Goal: Information Seeking & Learning: Learn about a topic

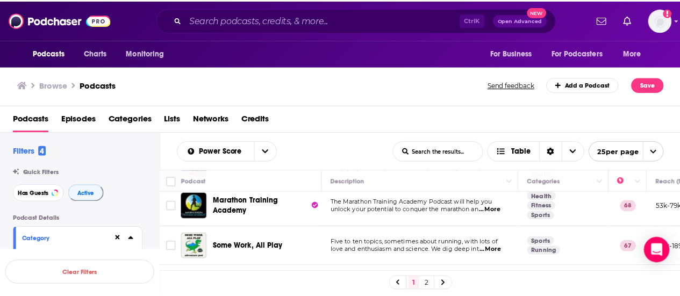
scroll to position [193, 0]
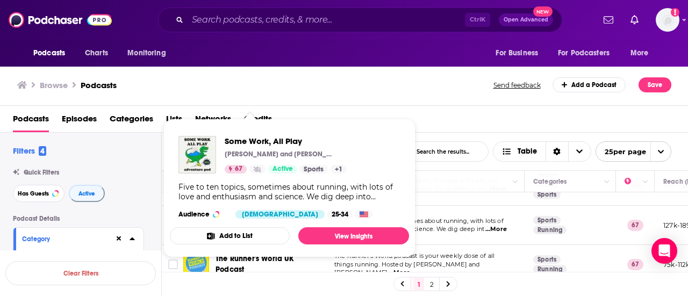
click at [262, 227] on button "Add to List" at bounding box center [230, 235] width 120 height 17
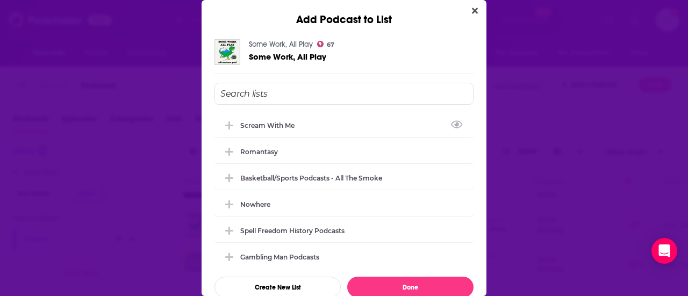
click at [471, 4] on button "Close" at bounding box center [474, 10] width 15 height 13
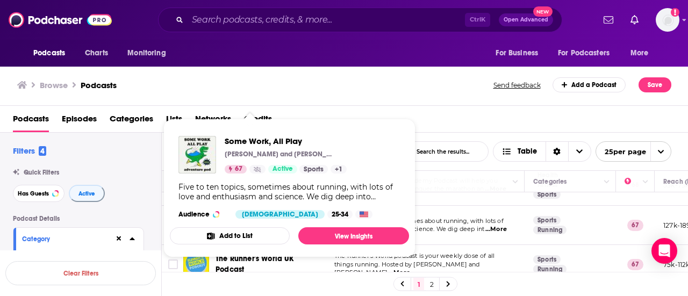
click at [268, 227] on div "Podcasts Charts Monitoring Ctrl K Open Advanced New For Business For Podcasters…" at bounding box center [344, 148] width 688 height 296
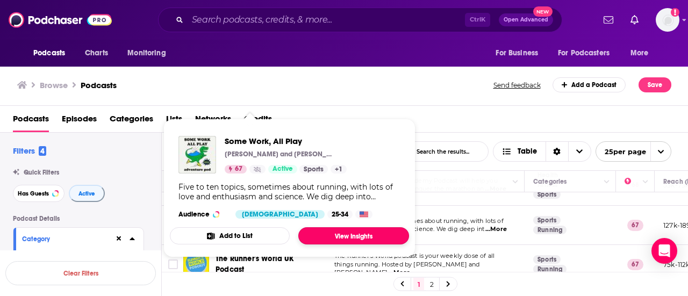
click at [327, 231] on link "View Insights" at bounding box center [353, 235] width 111 height 17
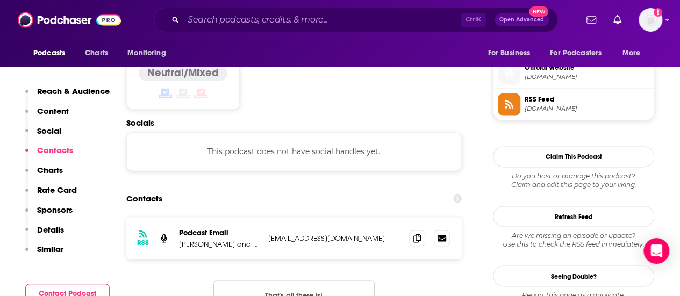
scroll to position [878, 0]
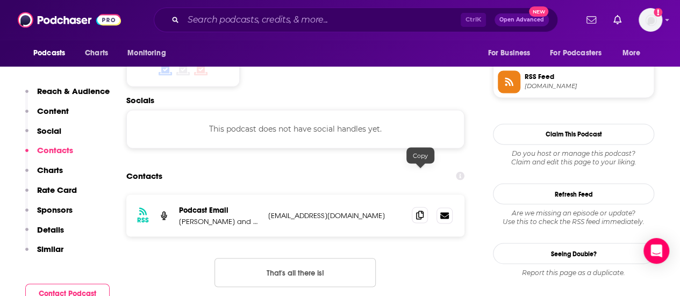
click at [421, 211] on icon at bounding box center [420, 215] width 8 height 9
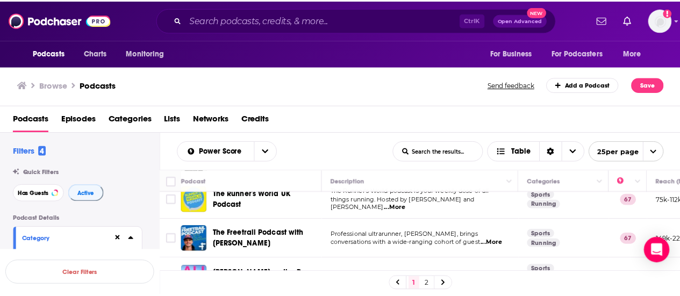
scroll to position [279, 0]
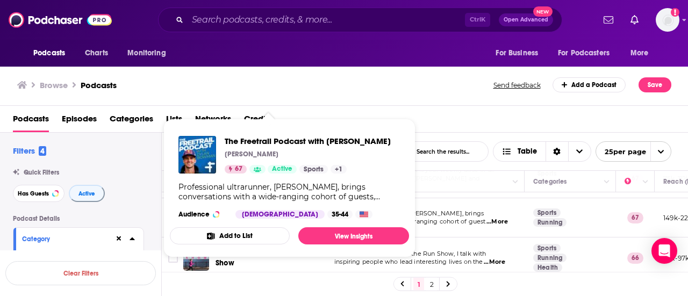
click at [242, 207] on div "The Freetrail Podcast with [PERSON_NAME] [PERSON_NAME] 67 Active Sports + 1 Pro…" at bounding box center [289, 177] width 239 height 100
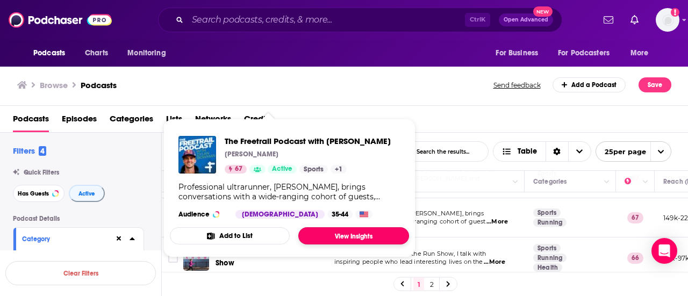
click at [331, 232] on link "View Insights" at bounding box center [353, 235] width 111 height 17
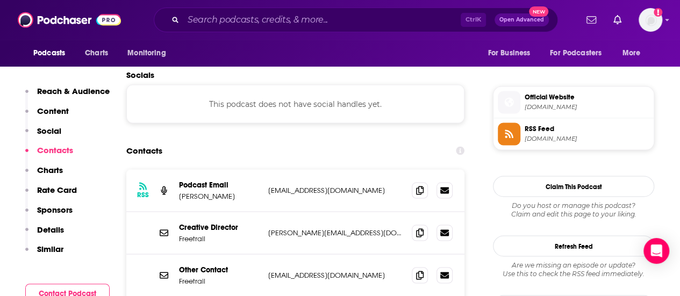
scroll to position [933, 0]
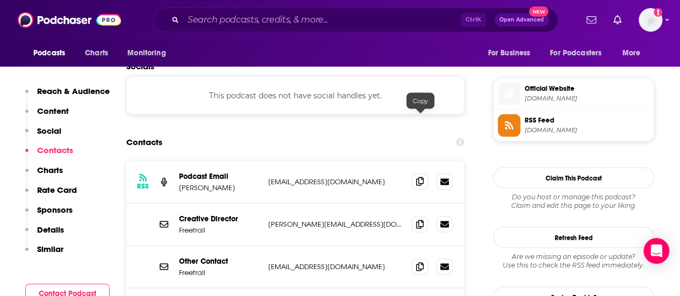
click at [422, 177] on icon at bounding box center [420, 181] width 8 height 9
click at [419, 219] on icon at bounding box center [420, 223] width 8 height 9
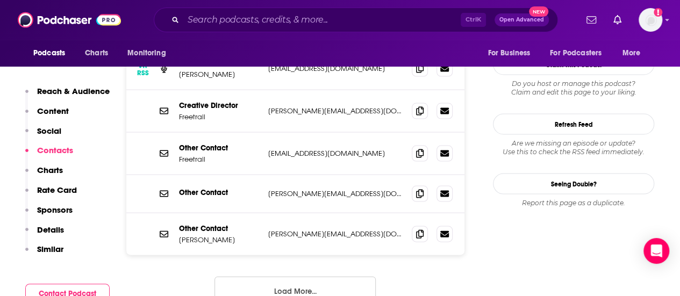
scroll to position [1054, 0]
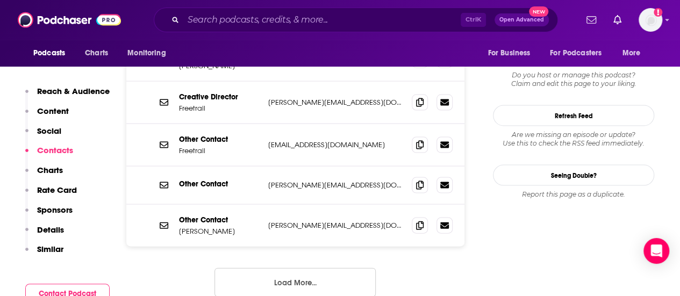
click at [333, 268] on button "Load More..." at bounding box center [294, 282] width 161 height 29
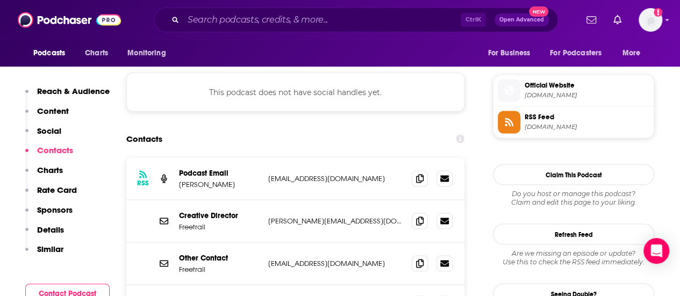
scroll to position [920, 0]
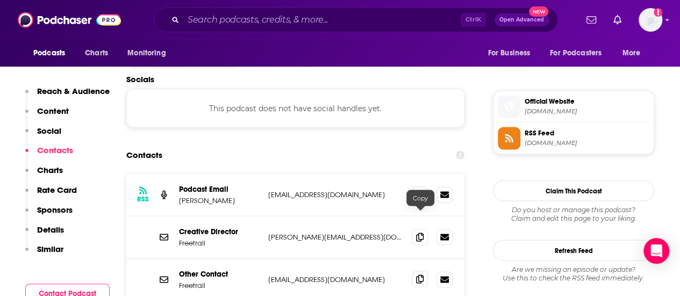
click at [418, 275] on icon at bounding box center [420, 279] width 8 height 9
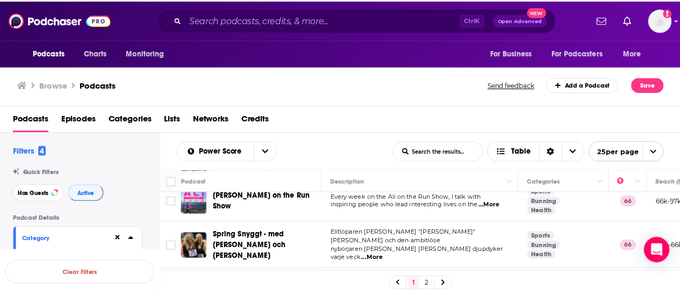
scroll to position [344, 0]
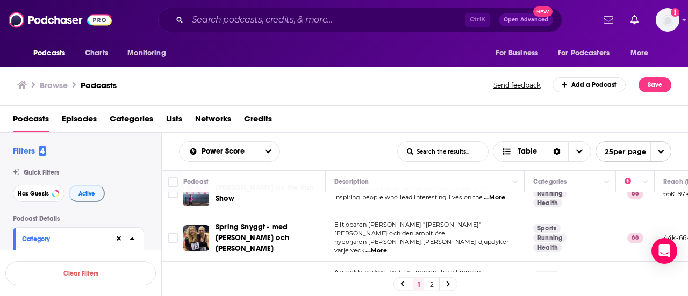
click at [285, 199] on div "[PERSON_NAME] on the Run Show" at bounding box center [271, 194] width 112 height 26
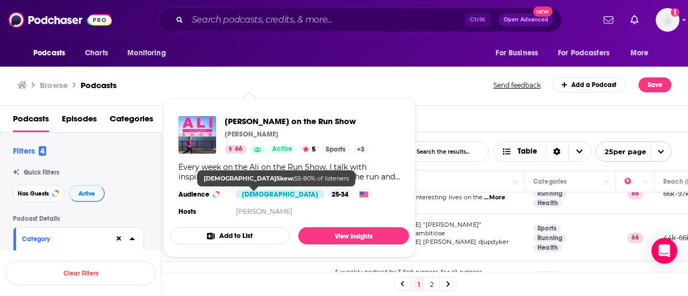
click at [258, 193] on div "[DEMOGRAPHIC_DATA]" at bounding box center [279, 194] width 89 height 9
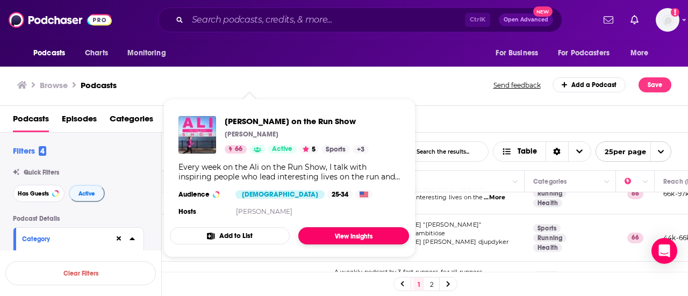
click at [344, 232] on link "View Insights" at bounding box center [353, 235] width 111 height 17
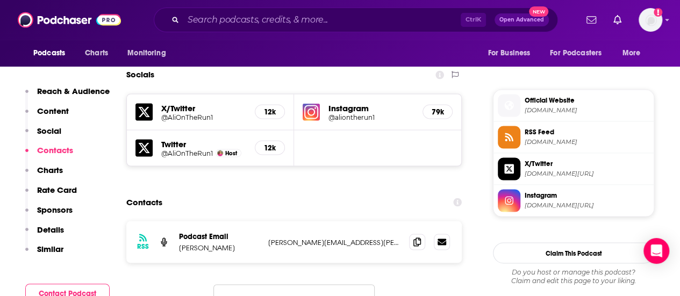
scroll to position [928, 0]
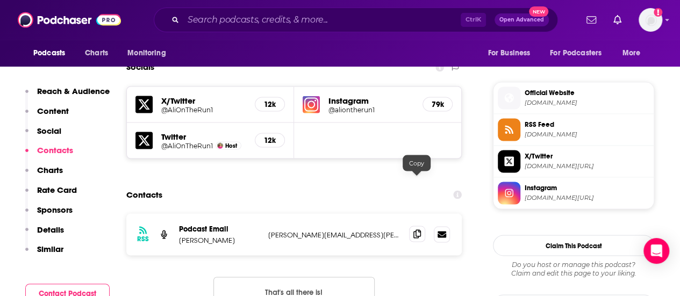
click at [413, 229] on icon at bounding box center [417, 233] width 8 height 9
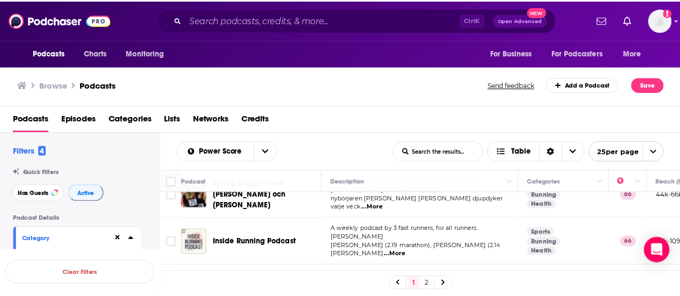
scroll to position [408, 0]
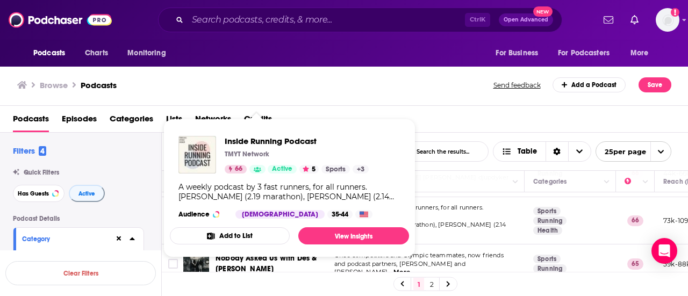
click at [286, 207] on div "Inside Running Podcast TMYT Network 66 Active 5 Sports + 3 A weekly podcast by …" at bounding box center [289, 177] width 239 height 100
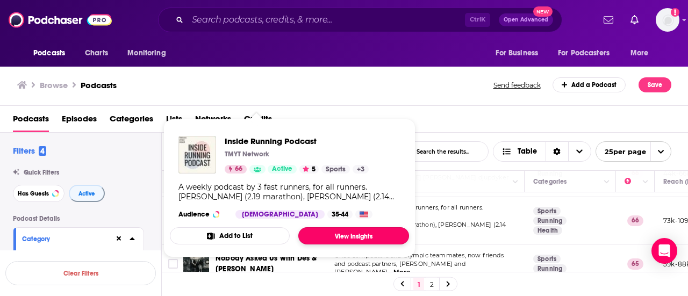
click at [326, 237] on link "View Insights" at bounding box center [353, 235] width 111 height 17
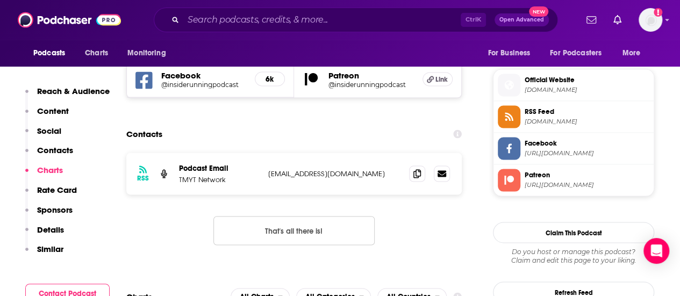
scroll to position [903, 0]
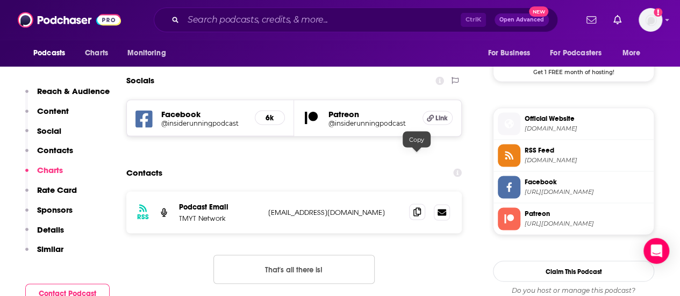
click at [415, 207] on icon at bounding box center [417, 211] width 8 height 9
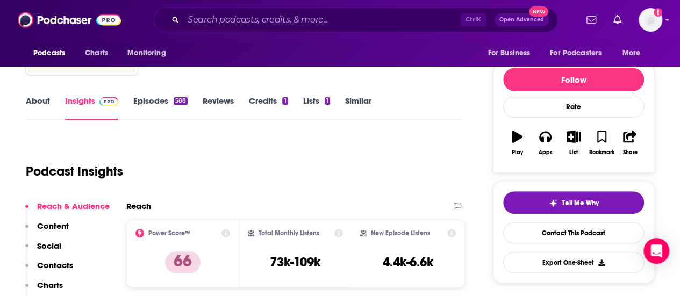
scroll to position [0, 0]
